Goal: Use online tool/utility: Utilize a website feature to perform a specific function

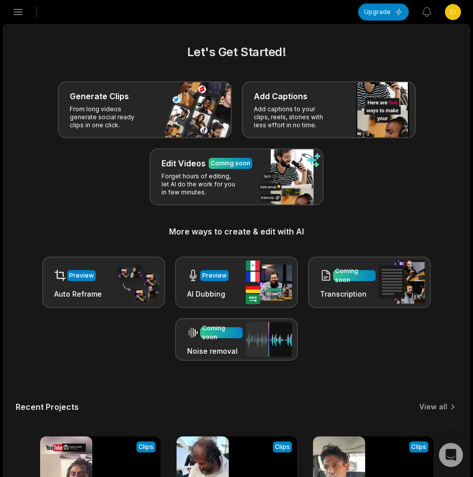
click at [20, 10] on icon "button" at bounding box center [18, 12] width 12 height 12
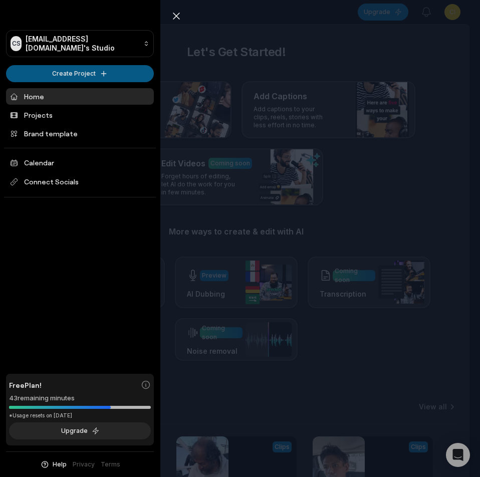
click at [76, 70] on html "CS Cimoyod932@bllibl.com's Studio Create Project Home Projects Brand template C…" at bounding box center [240, 238] width 480 height 477
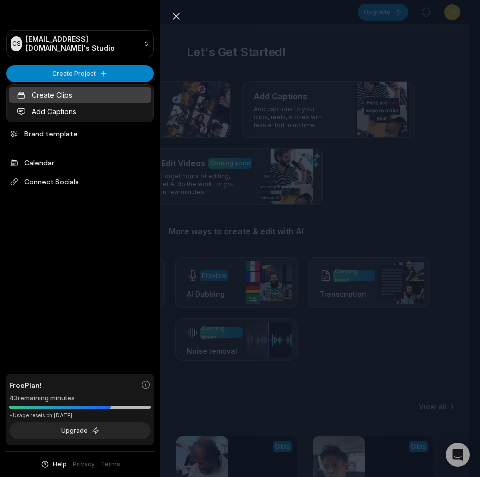
click at [85, 96] on link "Create Clips" at bounding box center [80, 95] width 143 height 17
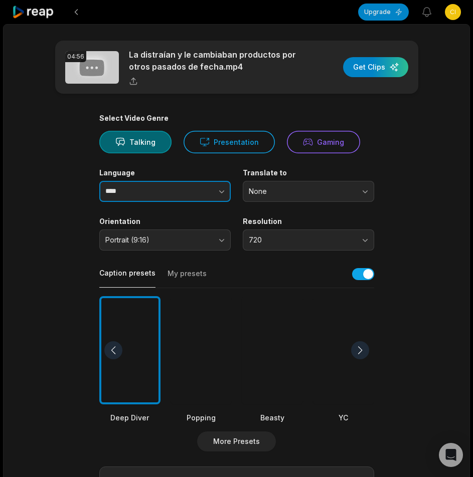
click at [179, 195] on button "button" at bounding box center [201, 191] width 57 height 21
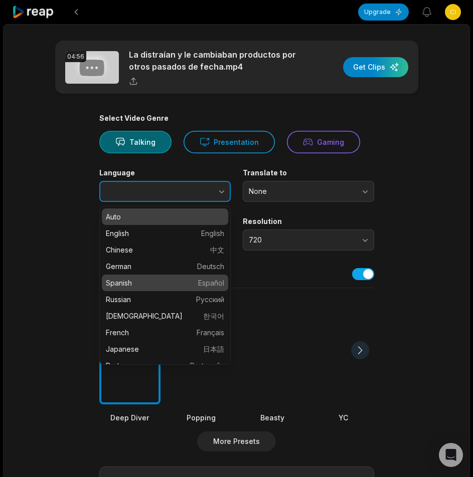
type input "*******"
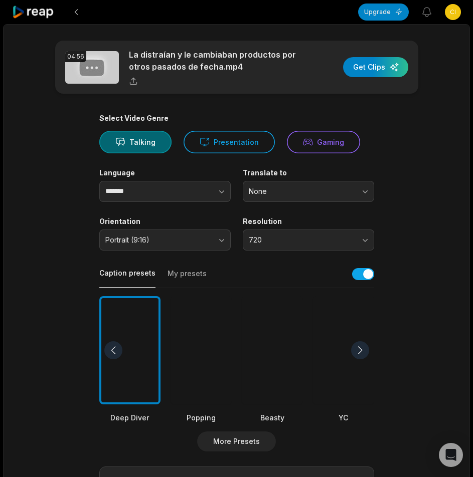
click at [207, 325] on div at bounding box center [200, 350] width 61 height 109
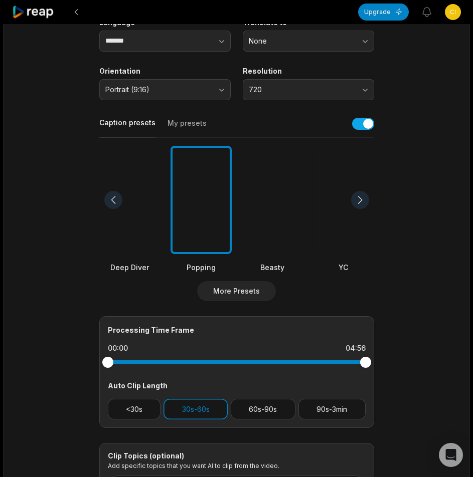
scroll to position [250, 0]
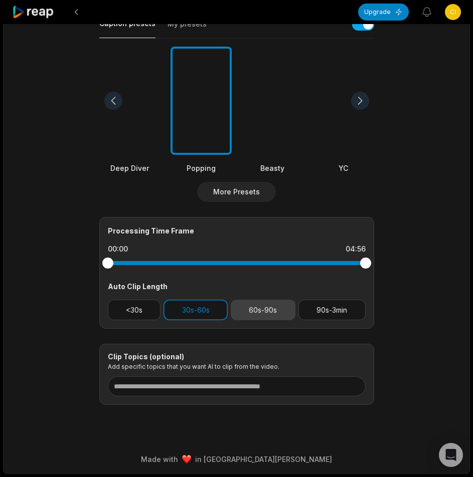
click at [269, 308] on button "60s-90s" at bounding box center [263, 310] width 65 height 21
click at [220, 312] on button "30s-60s" at bounding box center [195, 310] width 64 height 21
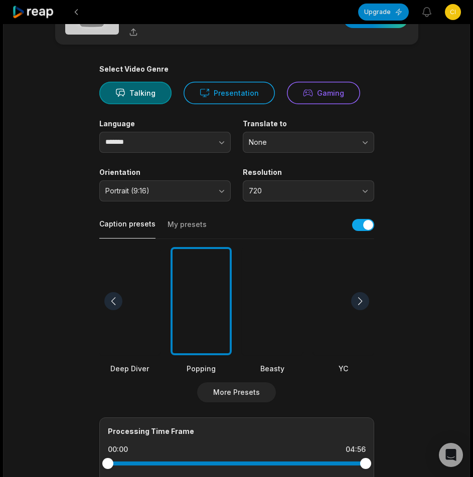
scroll to position [0, 0]
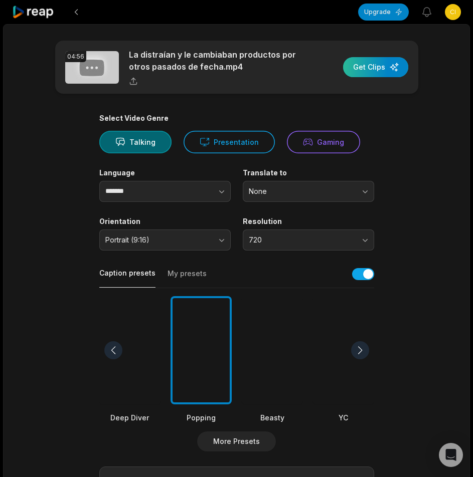
click at [370, 73] on div "button" at bounding box center [375, 67] width 65 height 20
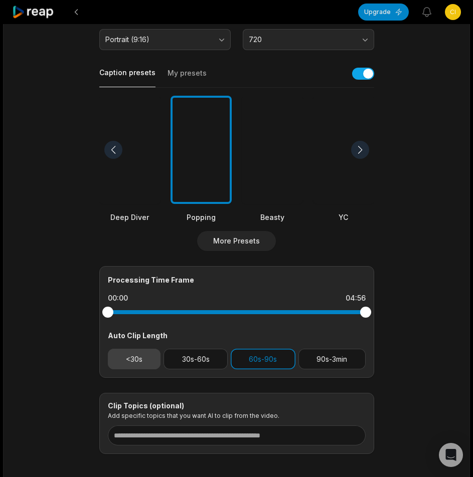
scroll to position [250, 0]
